Goal: Information Seeking & Learning: Learn about a topic

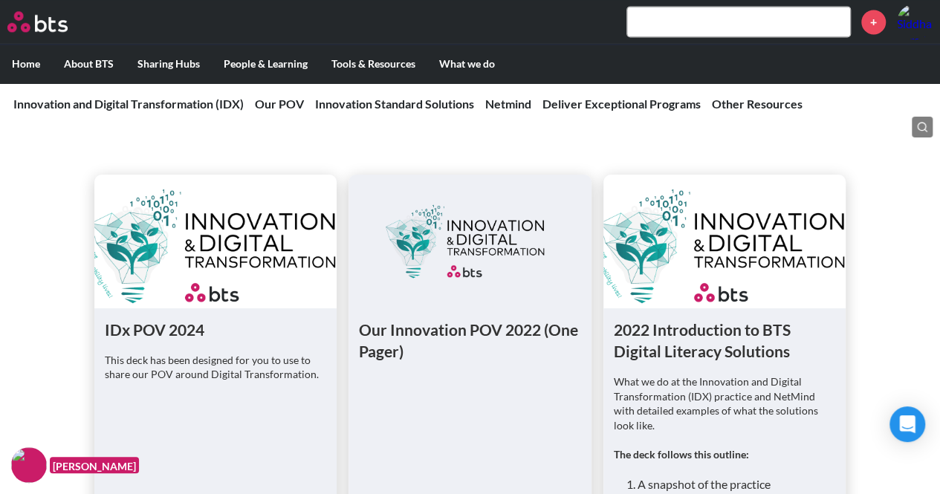
scroll to position [1114, 0]
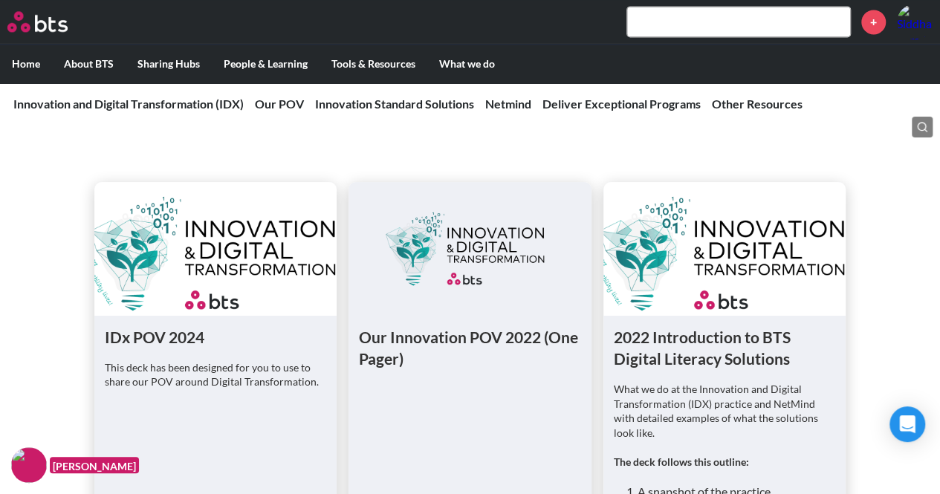
click at [658, 253] on figure at bounding box center [724, 249] width 243 height 134
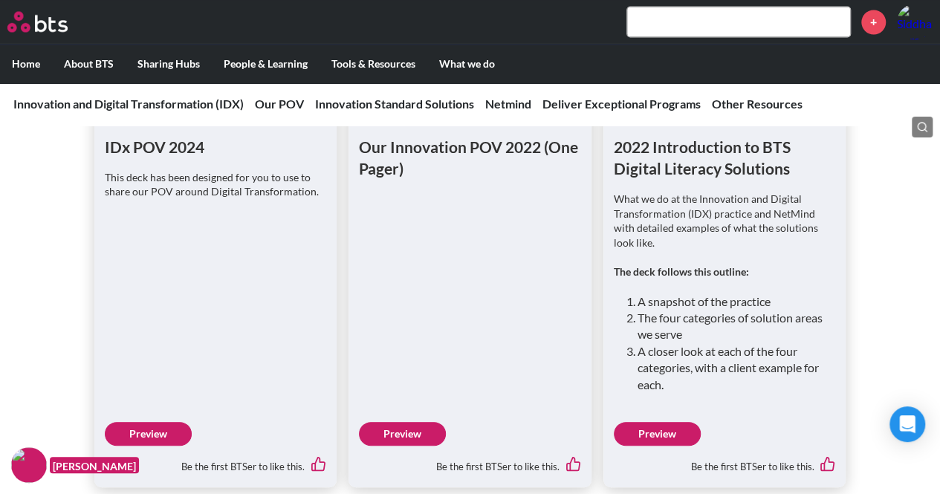
scroll to position [1486, 0]
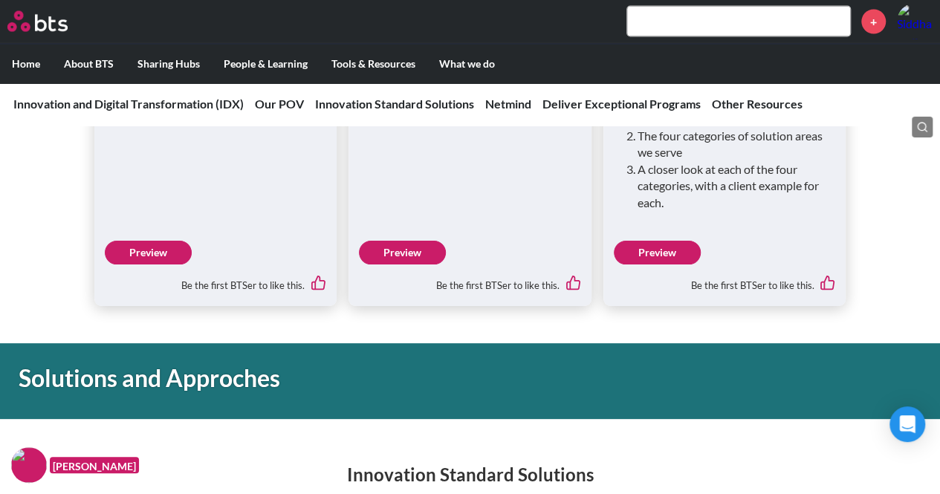
click at [659, 241] on link "Preview" at bounding box center [657, 253] width 87 height 24
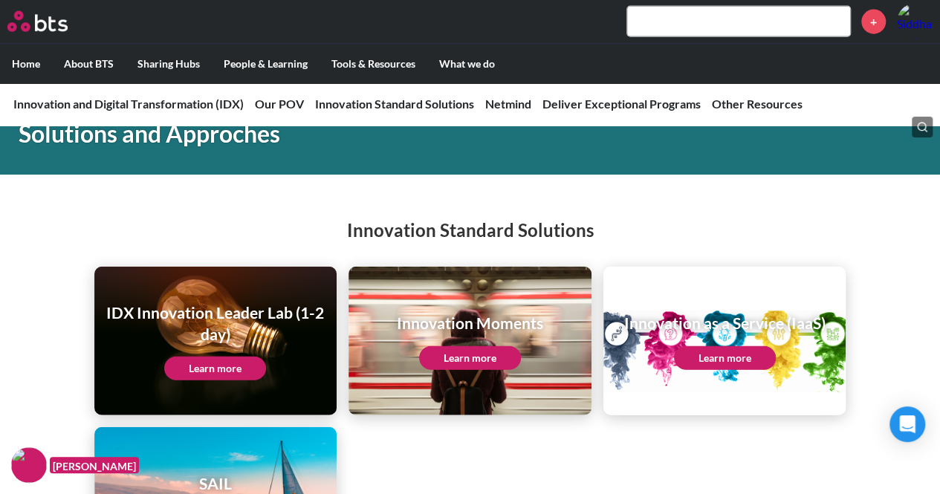
scroll to position [1709, 0]
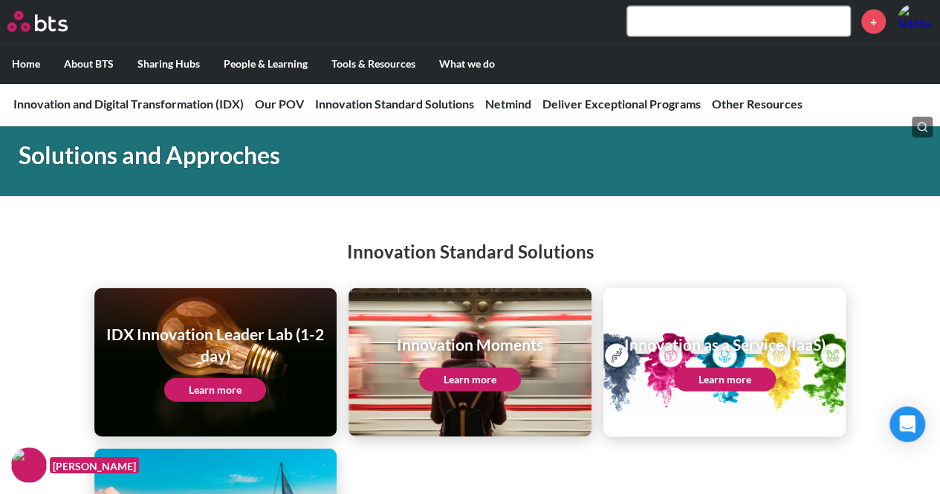
click at [707, 368] on link "Learn more" at bounding box center [725, 380] width 102 height 24
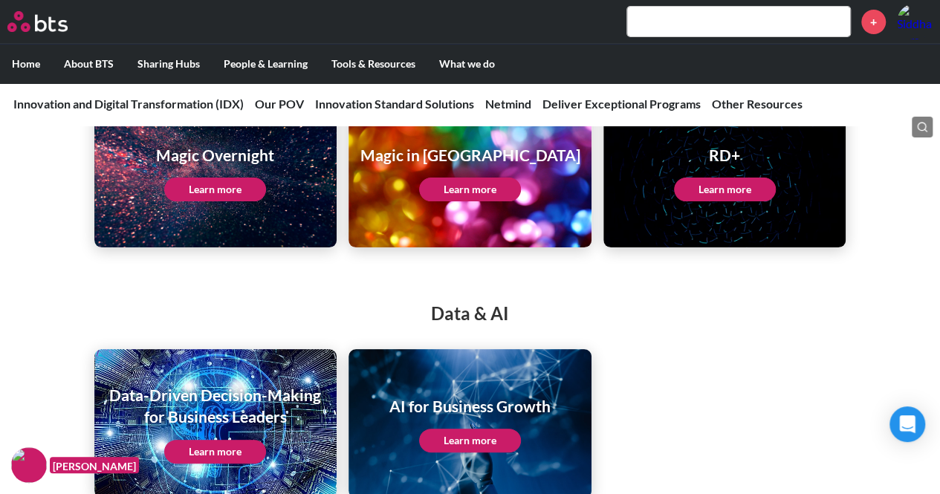
scroll to position [2749, 0]
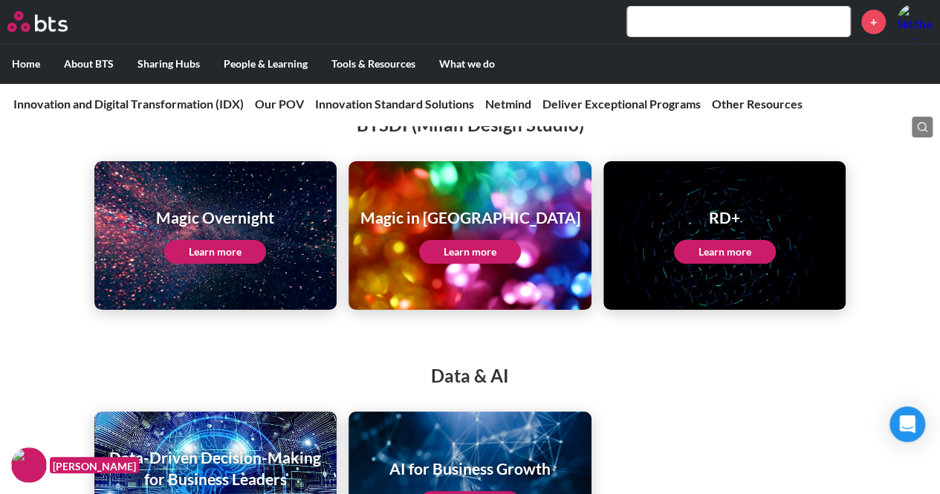
click at [731, 240] on link "Learn more" at bounding box center [725, 252] width 102 height 24
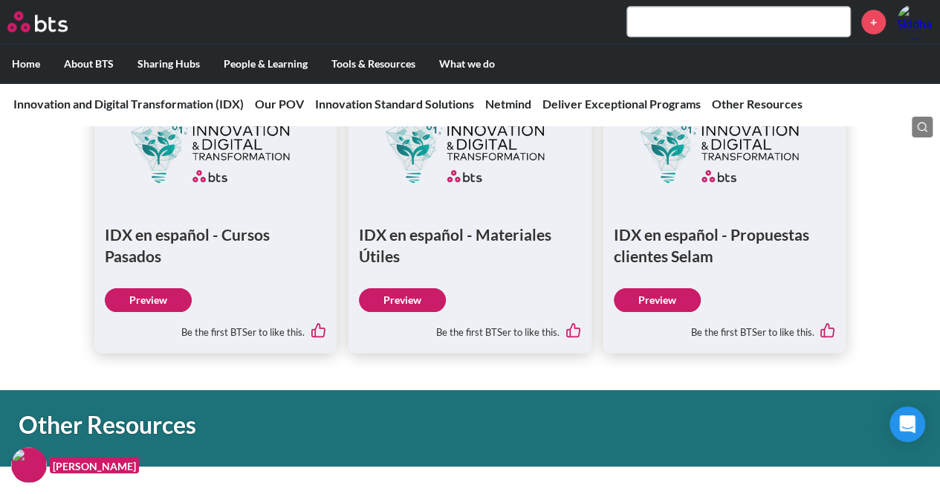
scroll to position [3714, 0]
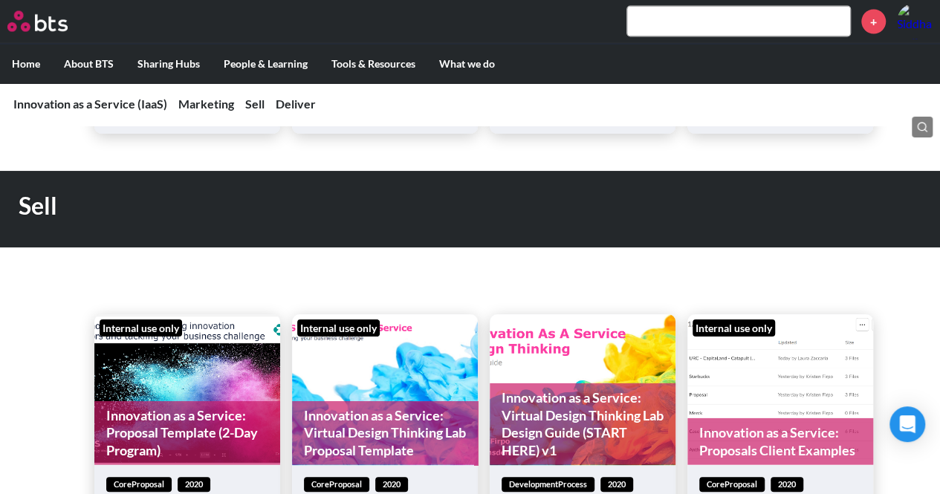
scroll to position [1634, 0]
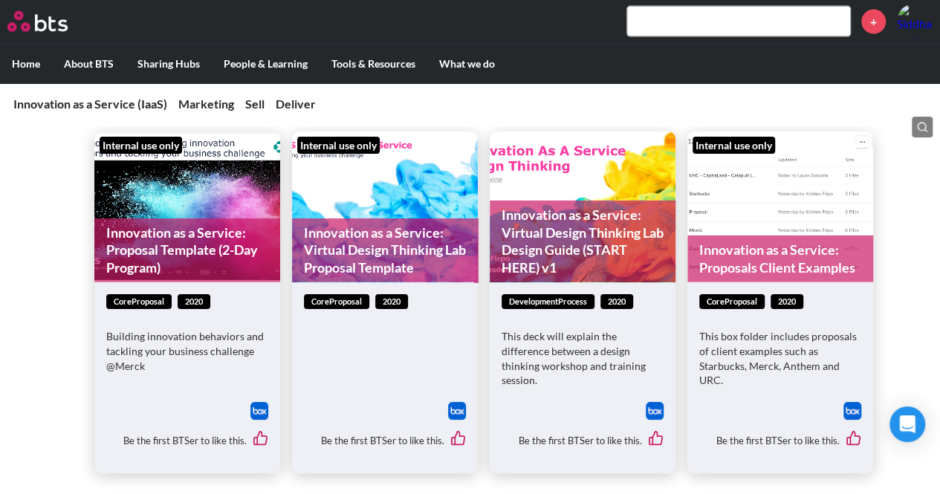
click at [756, 272] on link "Innovation as a Service: Proposals Client Examples" at bounding box center [780, 258] width 186 height 47
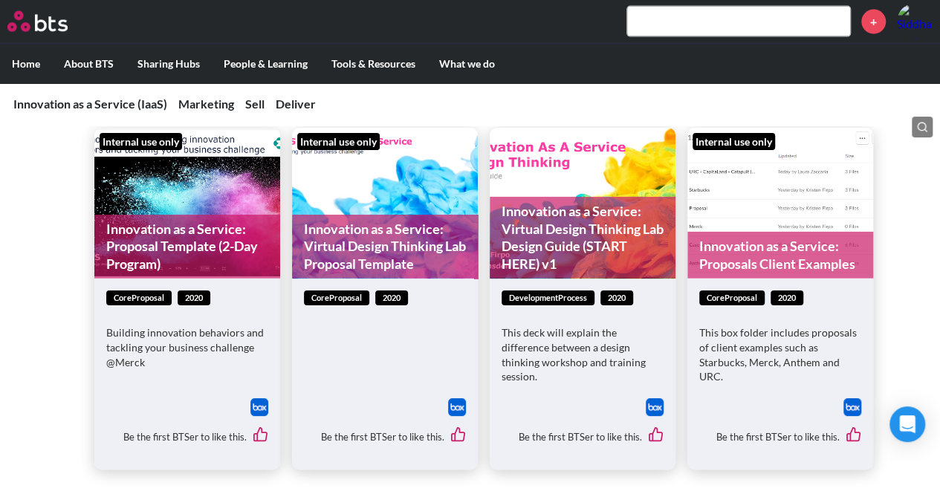
scroll to position [1588, 0]
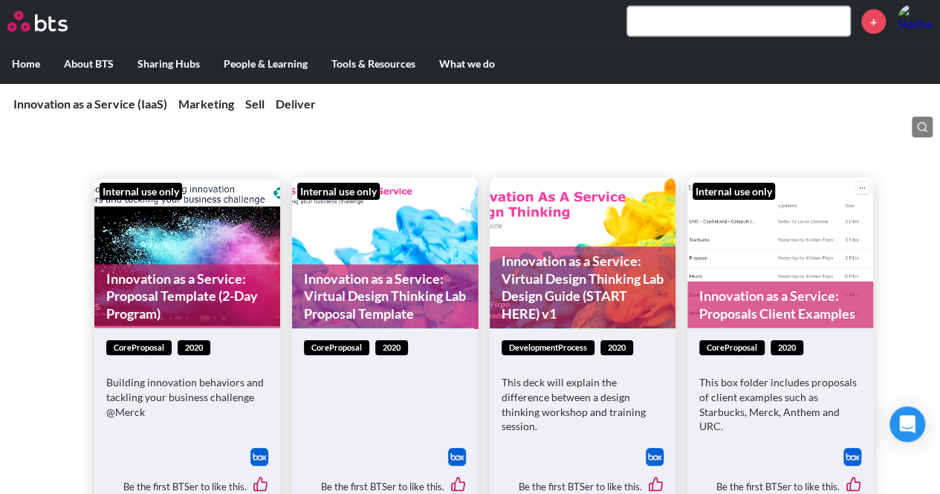
click at [181, 291] on link "Innovation as a Service: Proposal Template (2-Day Program)" at bounding box center [187, 296] width 186 height 64
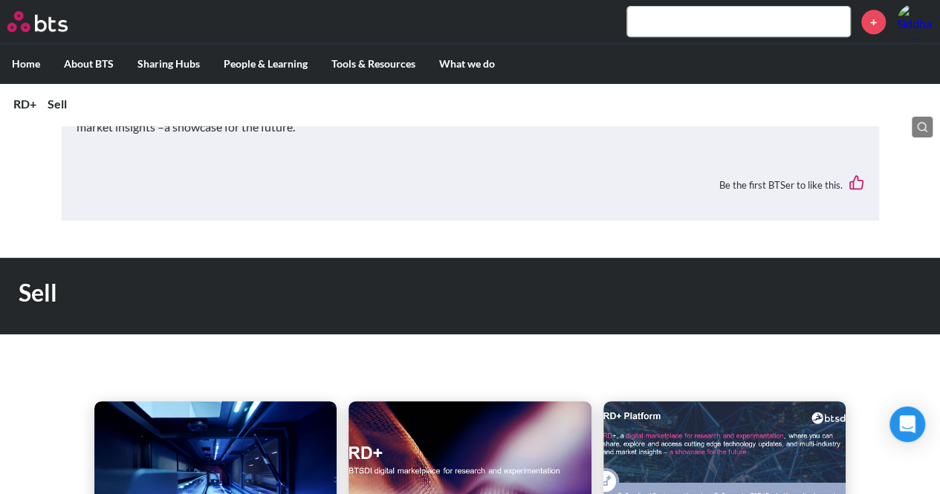
scroll to position [594, 0]
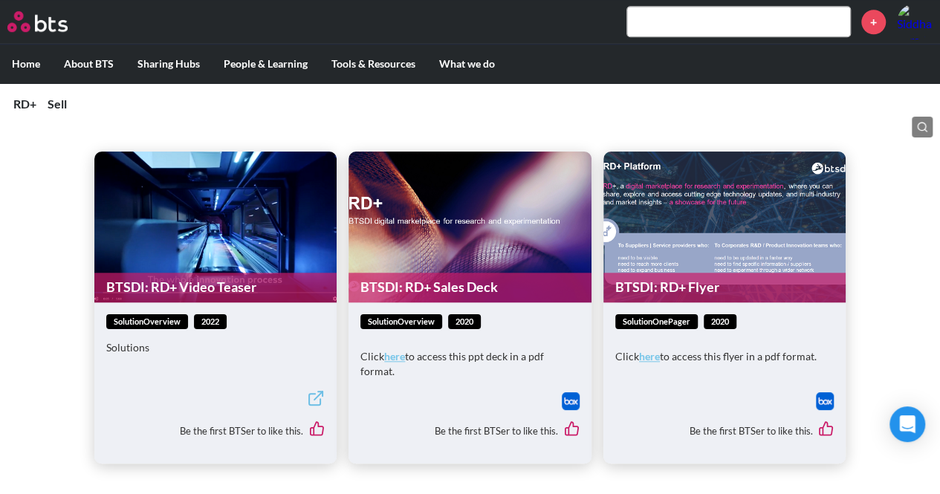
click at [468, 243] on figure "BTSDI: RD+ Sales Deck" at bounding box center [469, 227] width 243 height 151
click at [570, 400] on img at bounding box center [571, 401] width 18 height 18
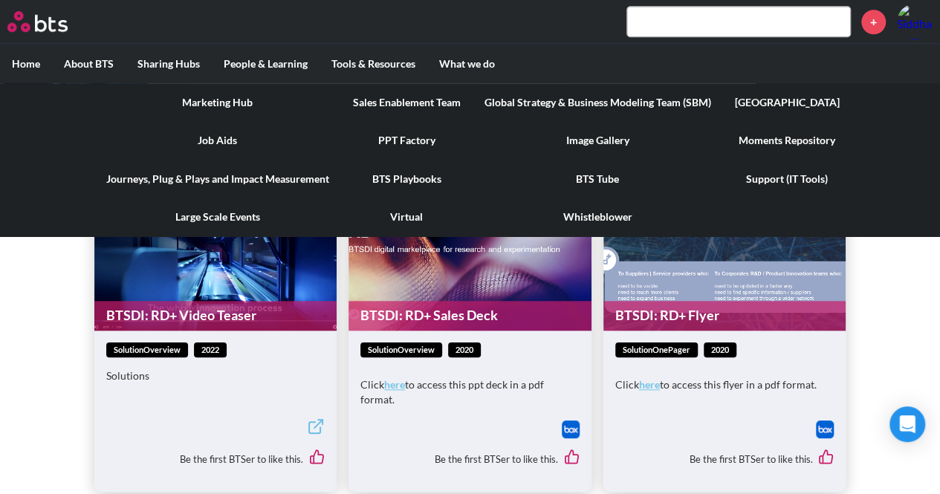
scroll to position [520, 0]
